Goal: Communication & Community: Answer question/provide support

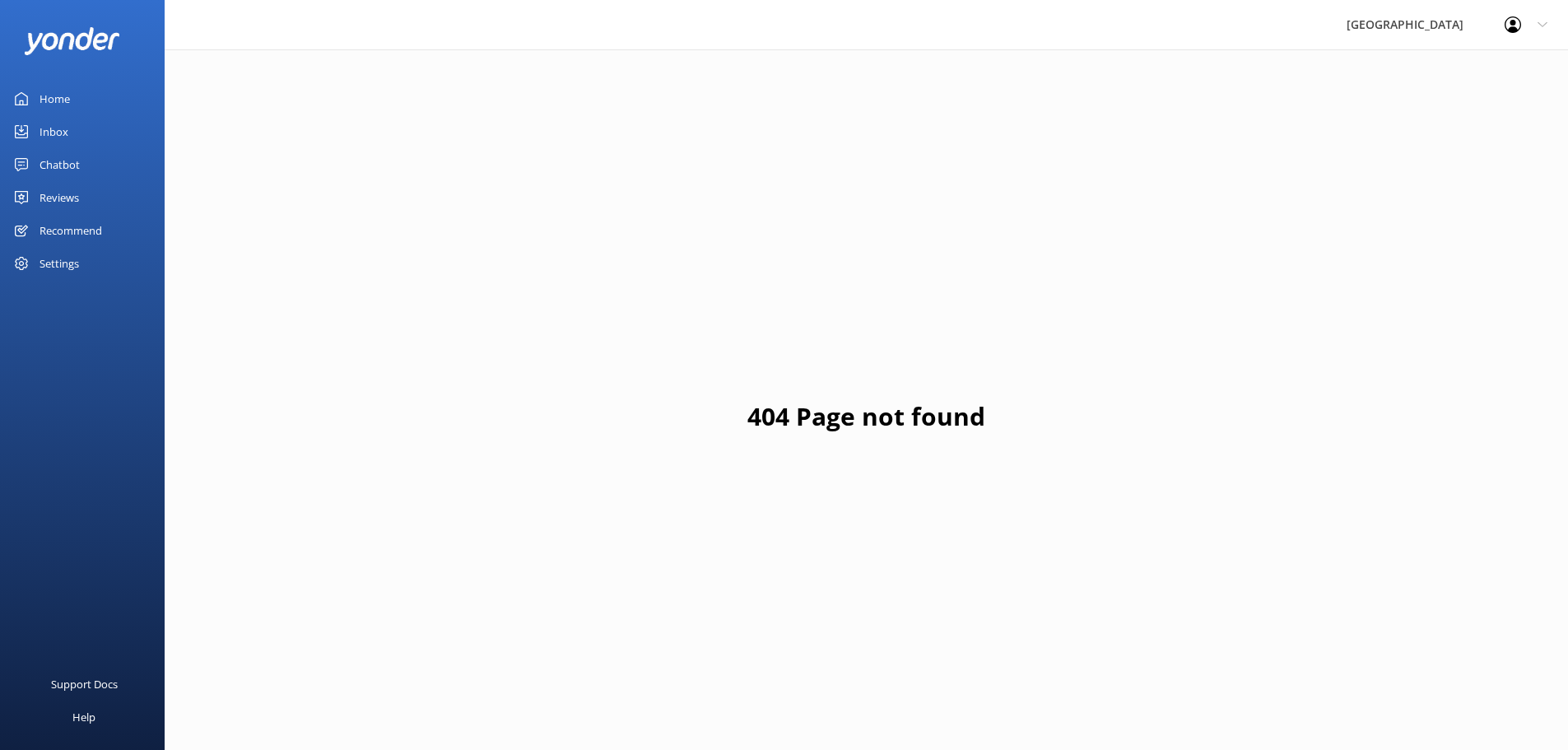
click at [55, 194] on div "Reviews" at bounding box center [59, 197] width 40 height 33
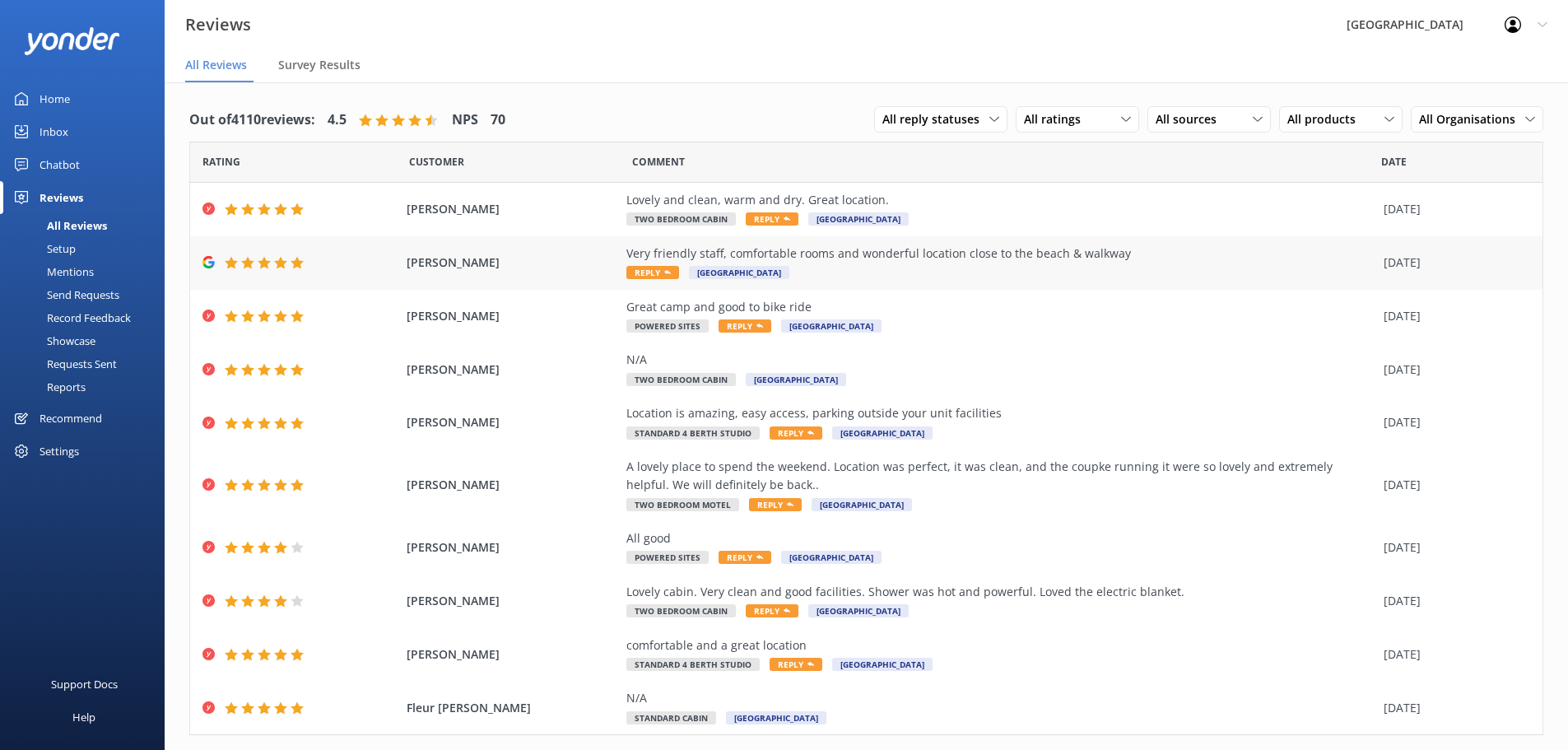
click at [646, 271] on span "Reply" at bounding box center [652, 273] width 53 height 13
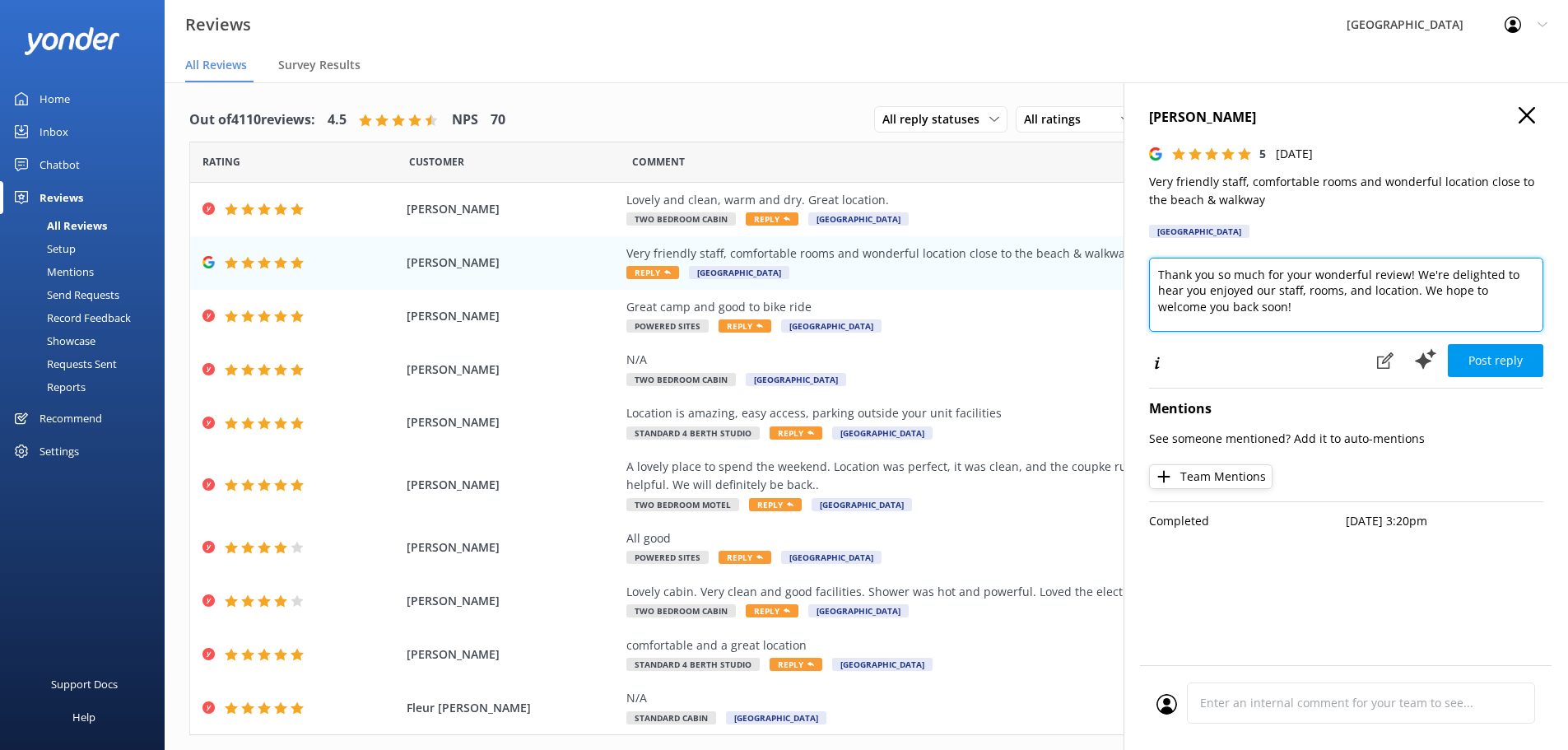
click at [1412, 290] on textarea "Thank you so much for your wonderful review! We're delighted to hear you enjoye…" at bounding box center [1347, 295] width 395 height 74
click at [1421, 307] on textarea "Thank you so much for your wonderful review! We're delighted to hear you enjoye…" at bounding box center [1347, 295] width 395 height 74
type textarea "Thank you so much for your wonderful review! We're delighted to hear you enjoye…"
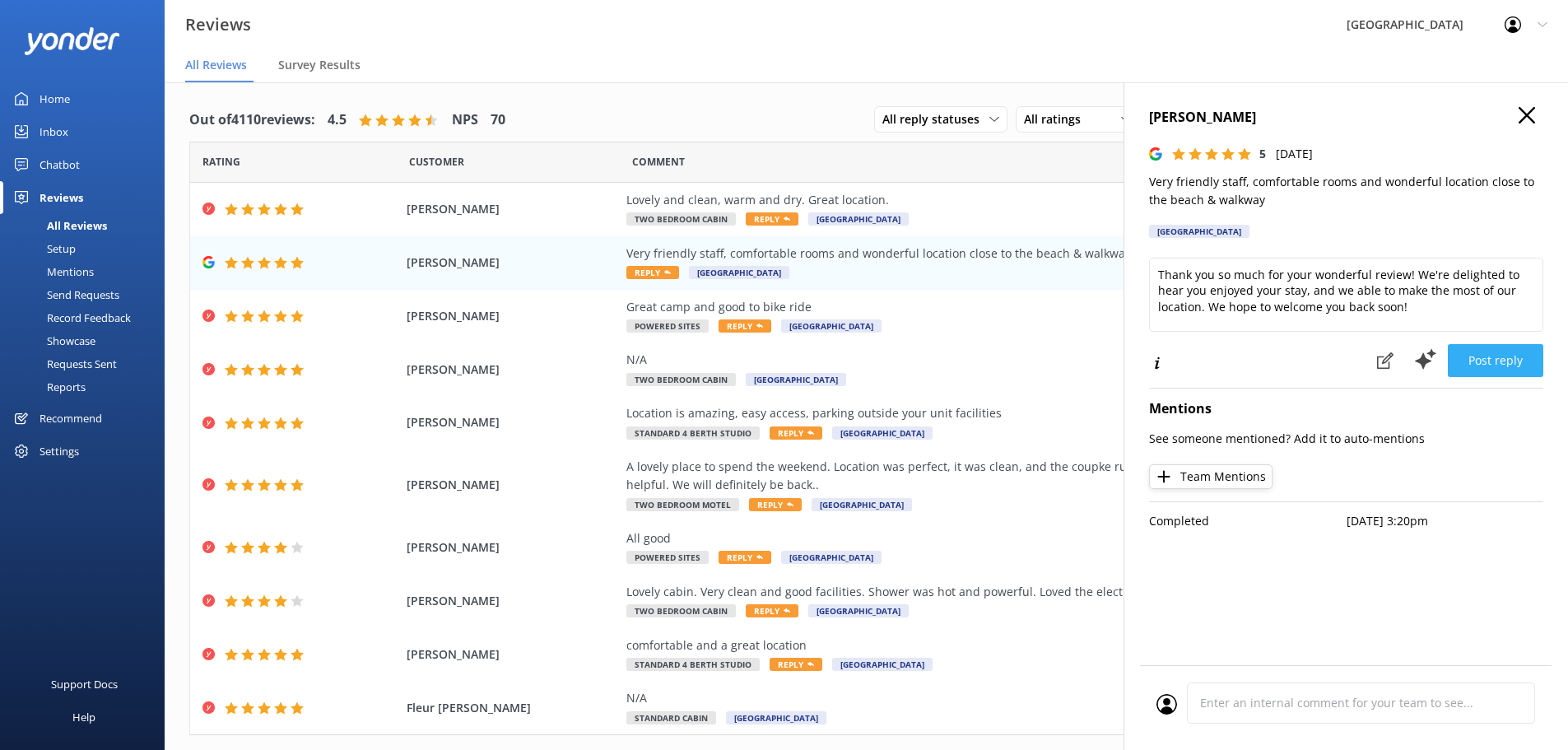
click at [1490, 359] on button "Post reply" at bounding box center [1496, 361] width 95 height 33
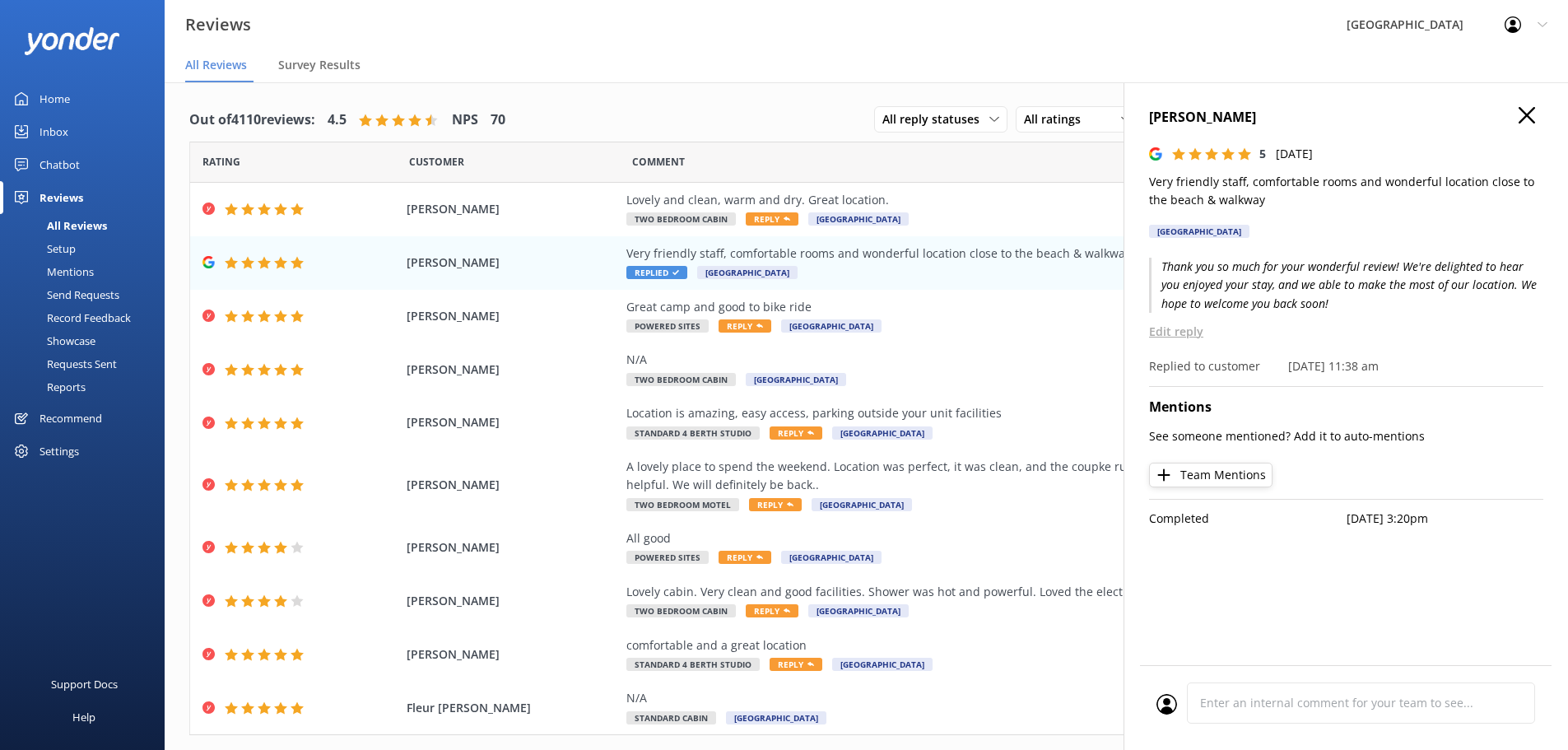
click at [1527, 114] on icon at bounding box center [1527, 115] width 17 height 17
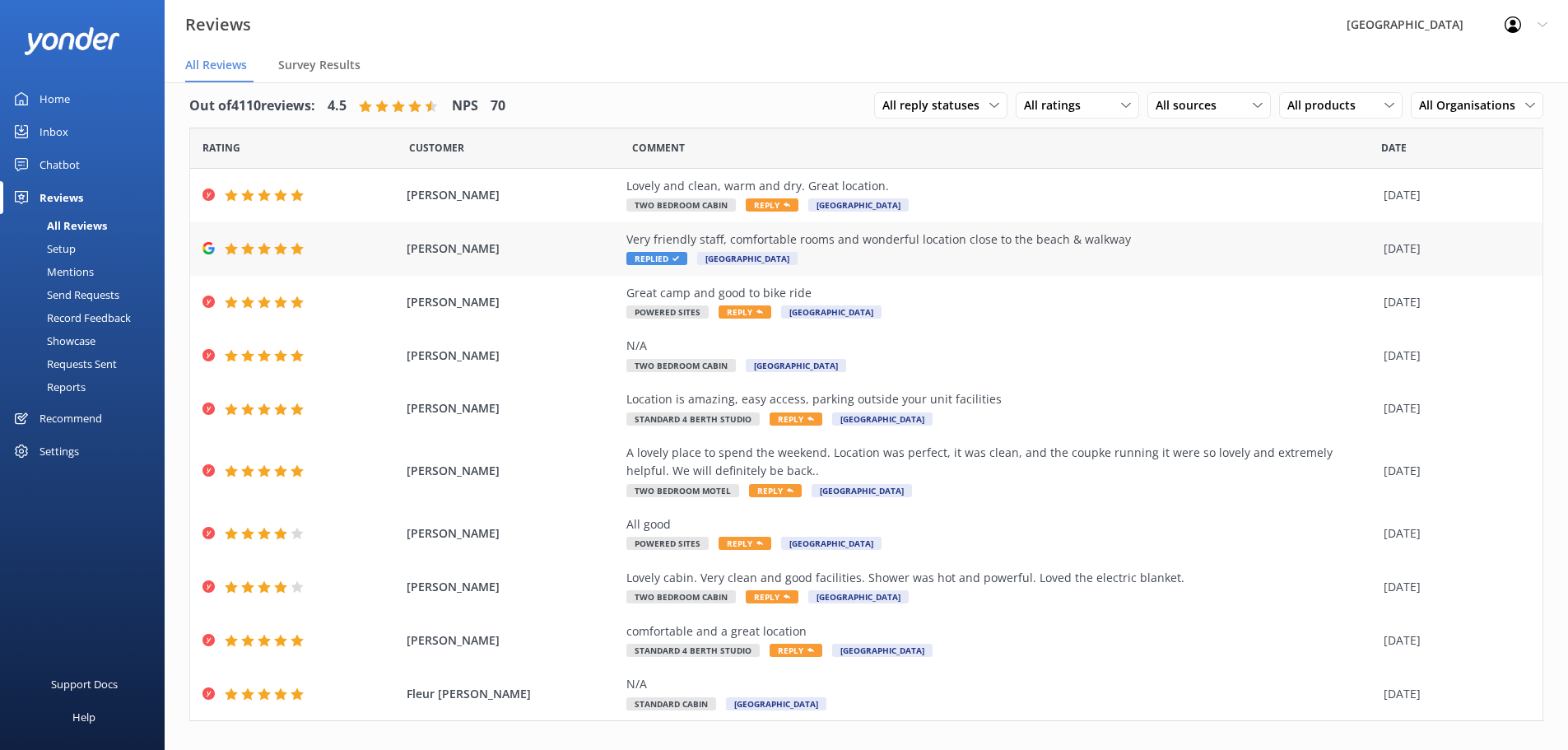
scroll to position [39, 0]
